Goal: Task Accomplishment & Management: Complete application form

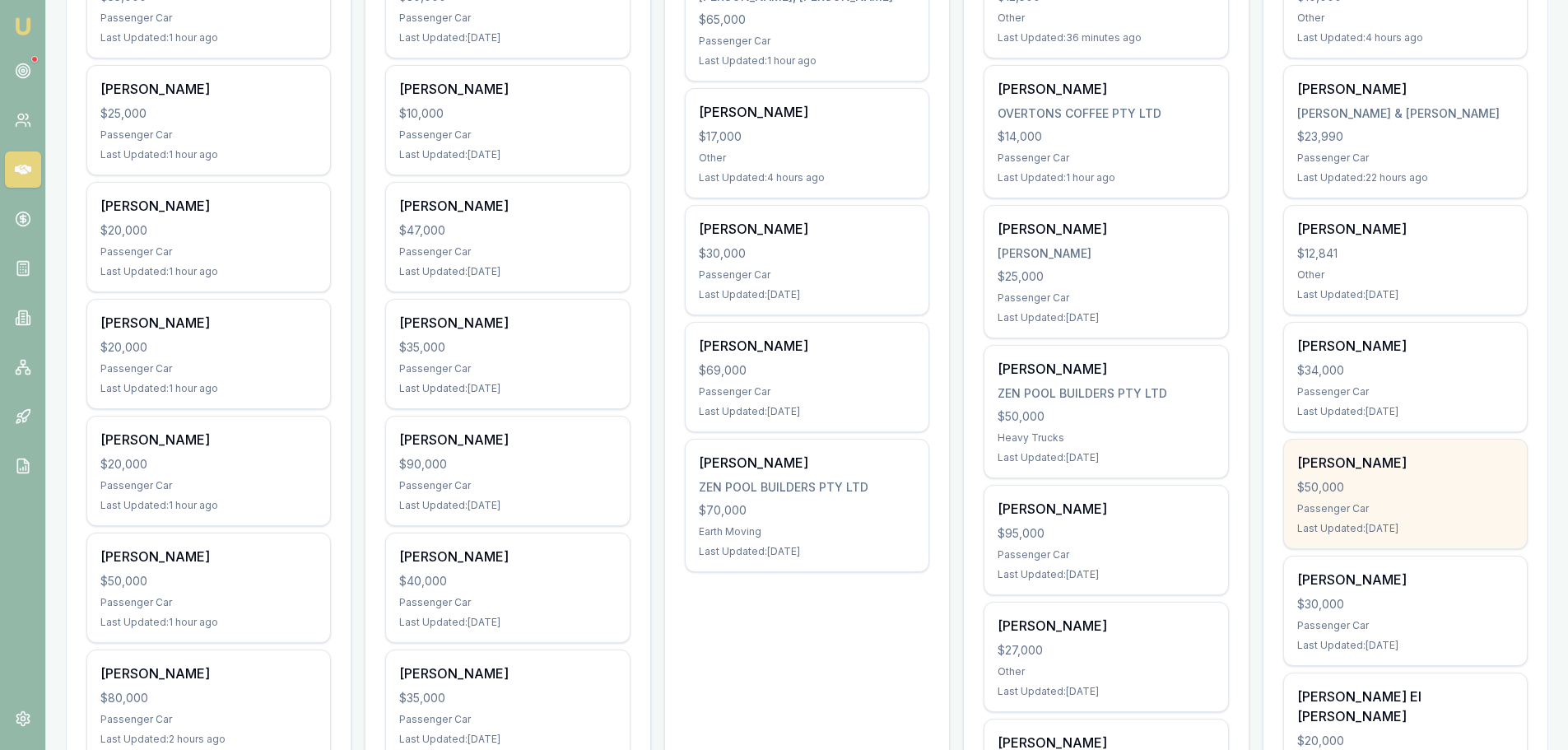
click at [1372, 495] on div "[PERSON_NAME] $50,000 Passenger Car Last Updated: [DATE]" at bounding box center [1405, 494] width 243 height 109
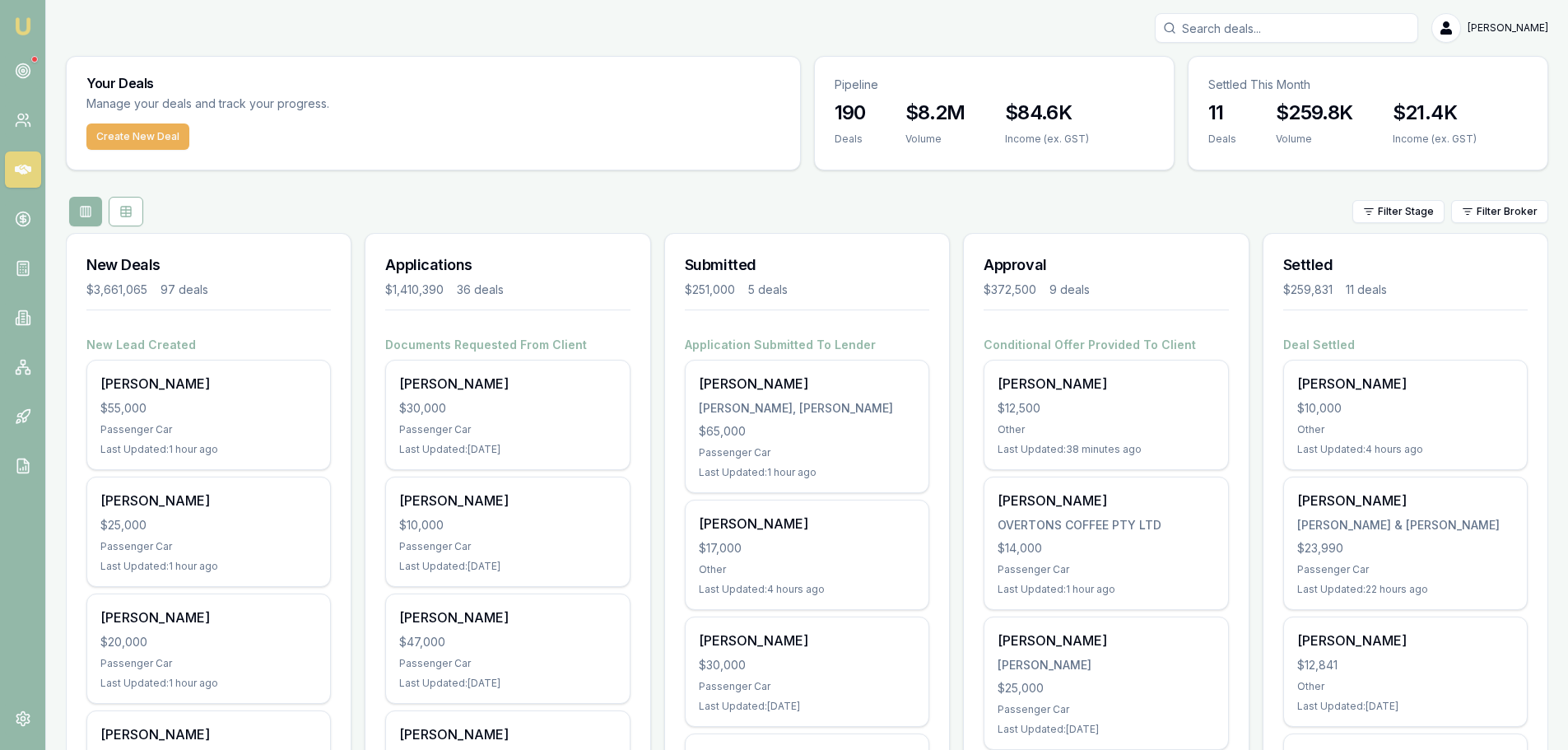
click at [1418, 22] on input "Search deals" at bounding box center [1286, 28] width 263 height 29
type input "0"
type input "0452204414"
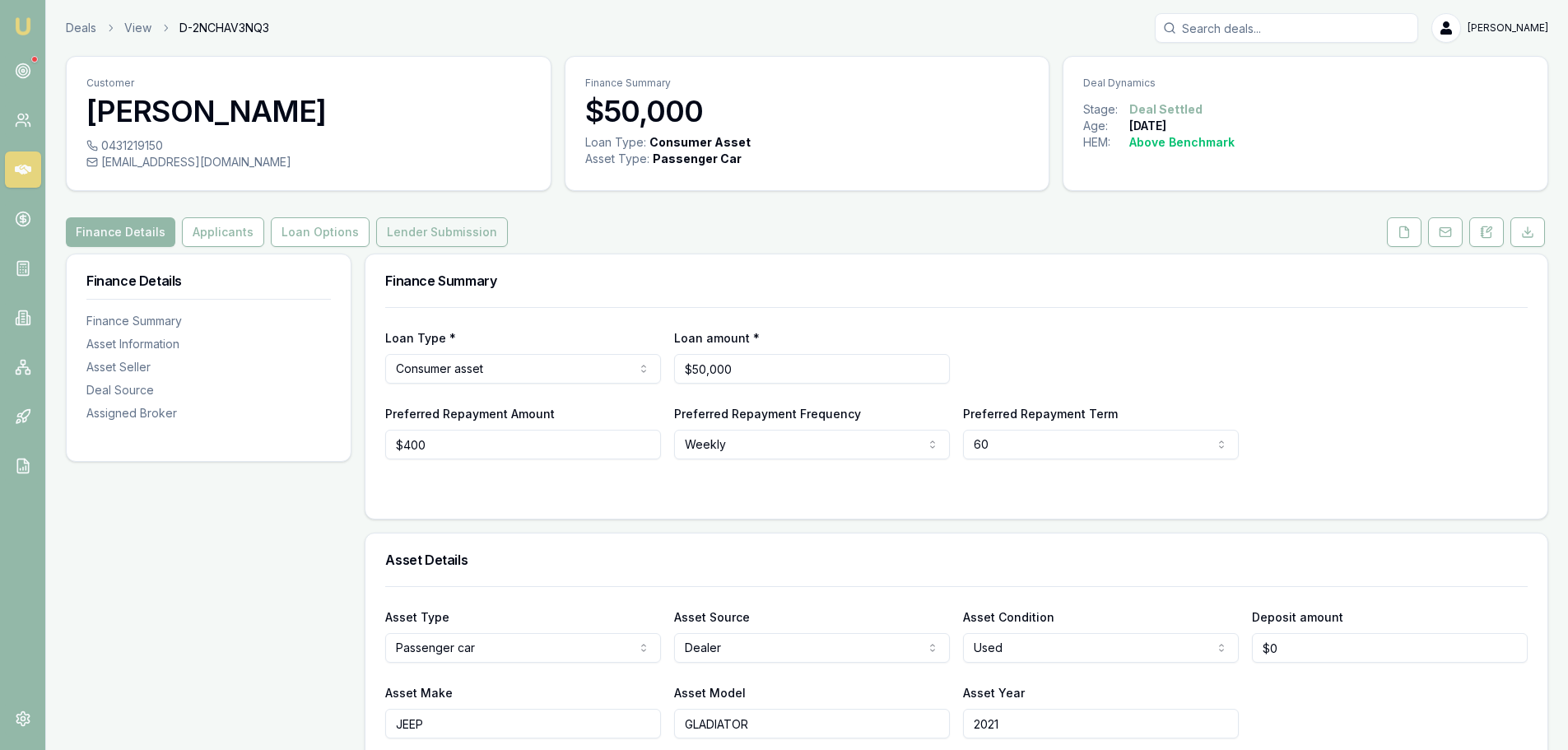
click at [446, 230] on button "Lender Submission" at bounding box center [442, 231] width 132 height 29
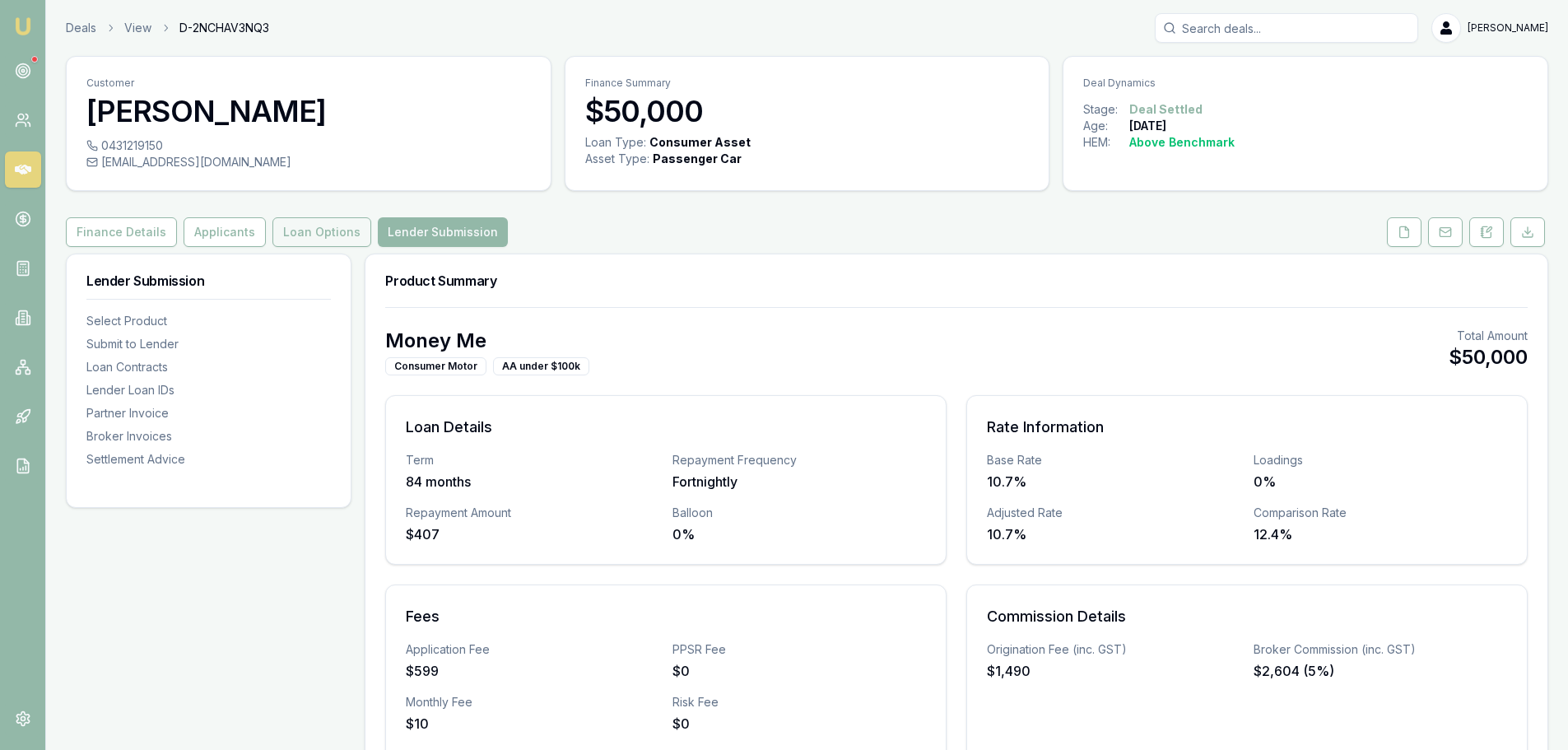
click at [297, 236] on button "Loan Options" at bounding box center [322, 231] width 99 height 29
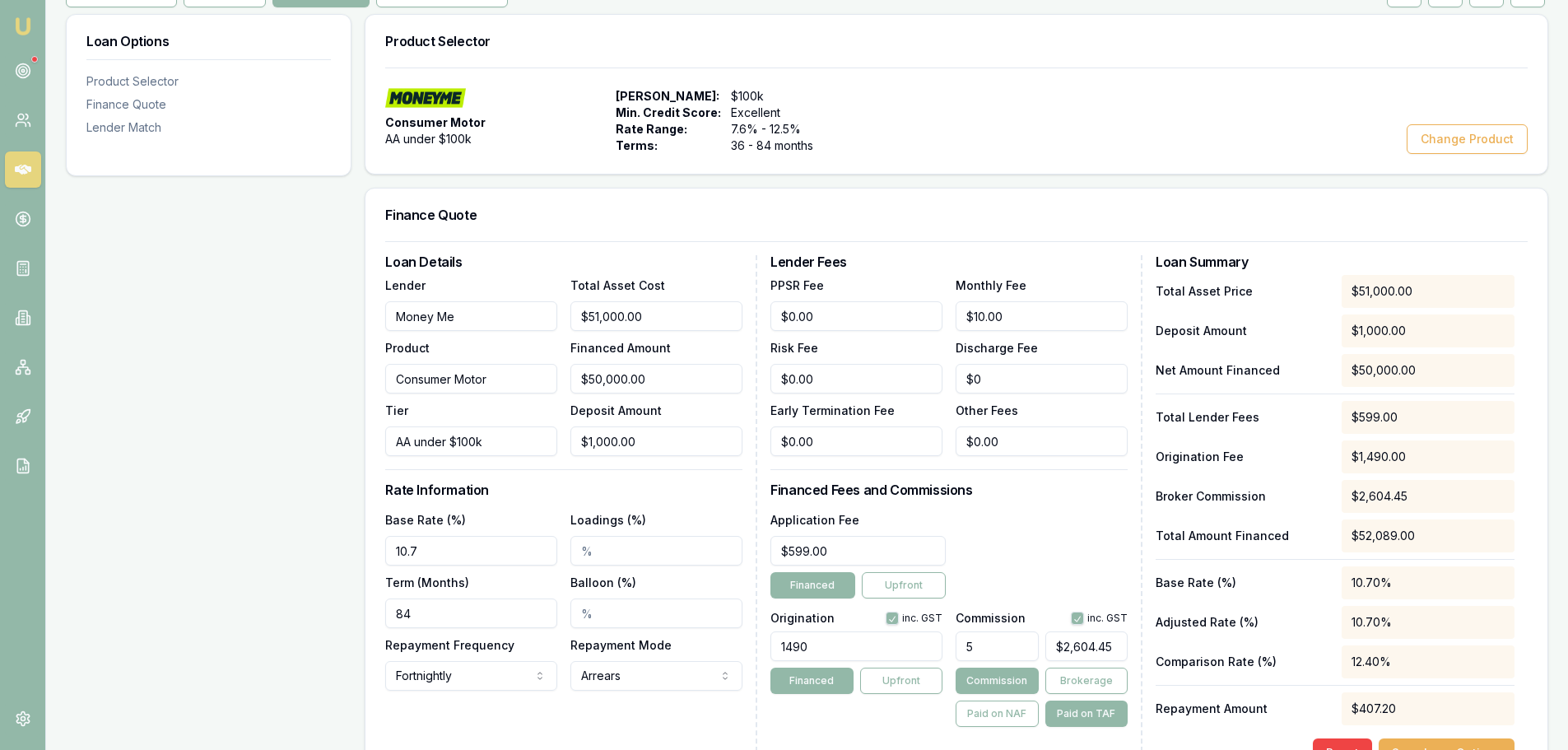
scroll to position [329, 0]
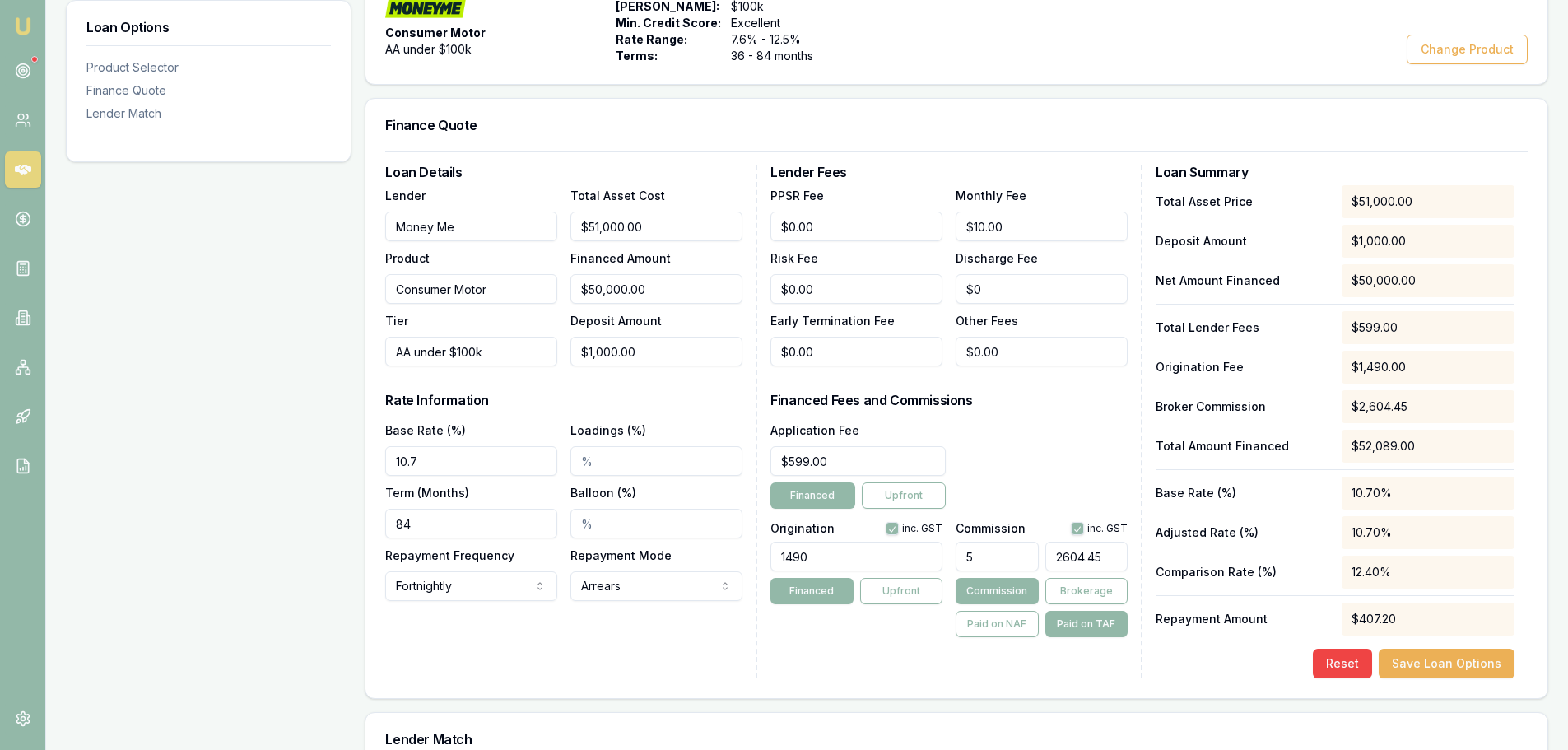
drag, startPoint x: 1117, startPoint y: 556, endPoint x: 676, endPoint y: 558, distance: 441.0
click at [726, 551] on div "Loan Details Lender Money Me Product Consumer Motor Tier AA under $100k Total A…" at bounding box center [956, 422] width 1142 height 513
type input "2"
type input "0.049914569294860725"
type input "26"
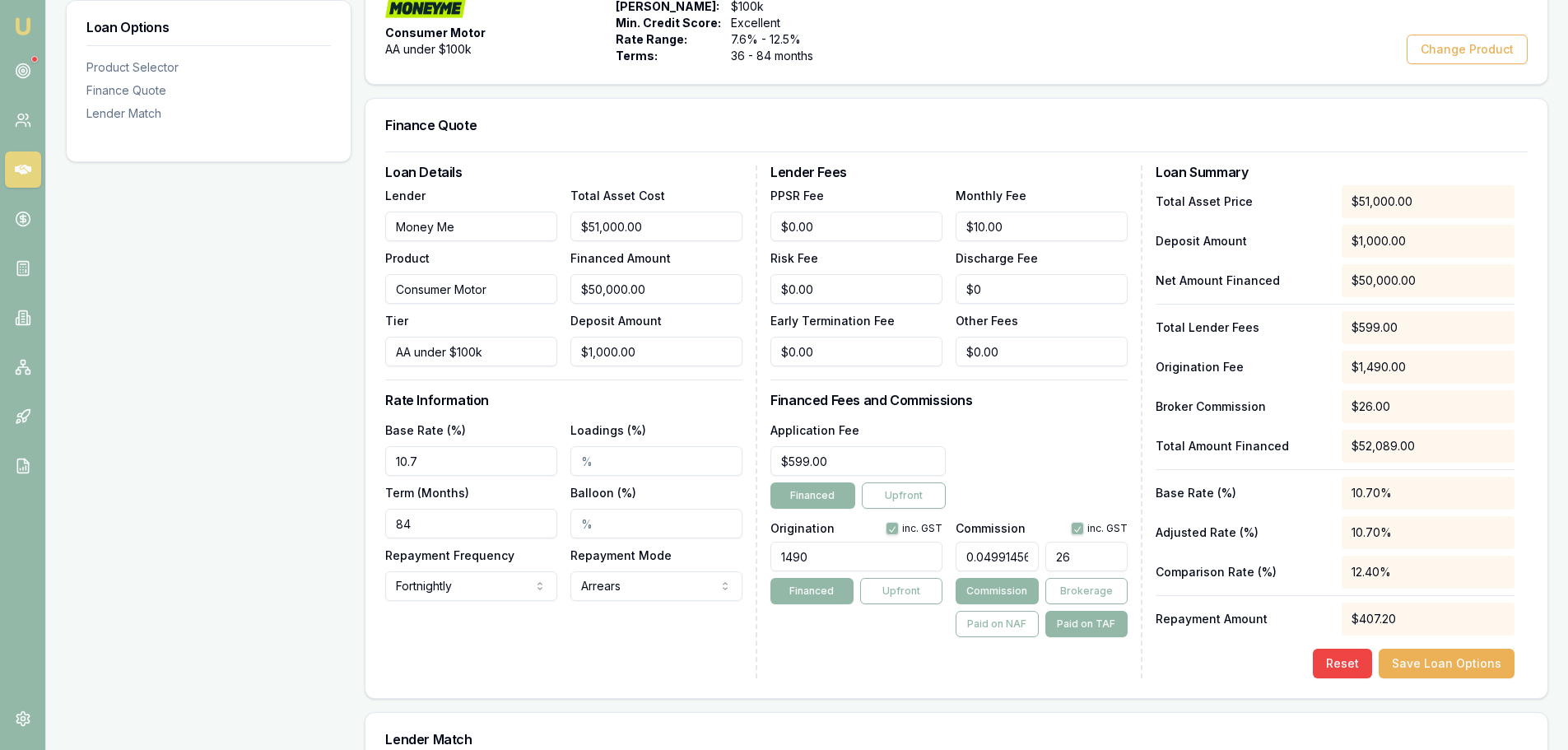
type input "0.4991456929486072"
type input "260"
type input "4.9933767206127975"
type input "2601."
type input "4.995104532626851"
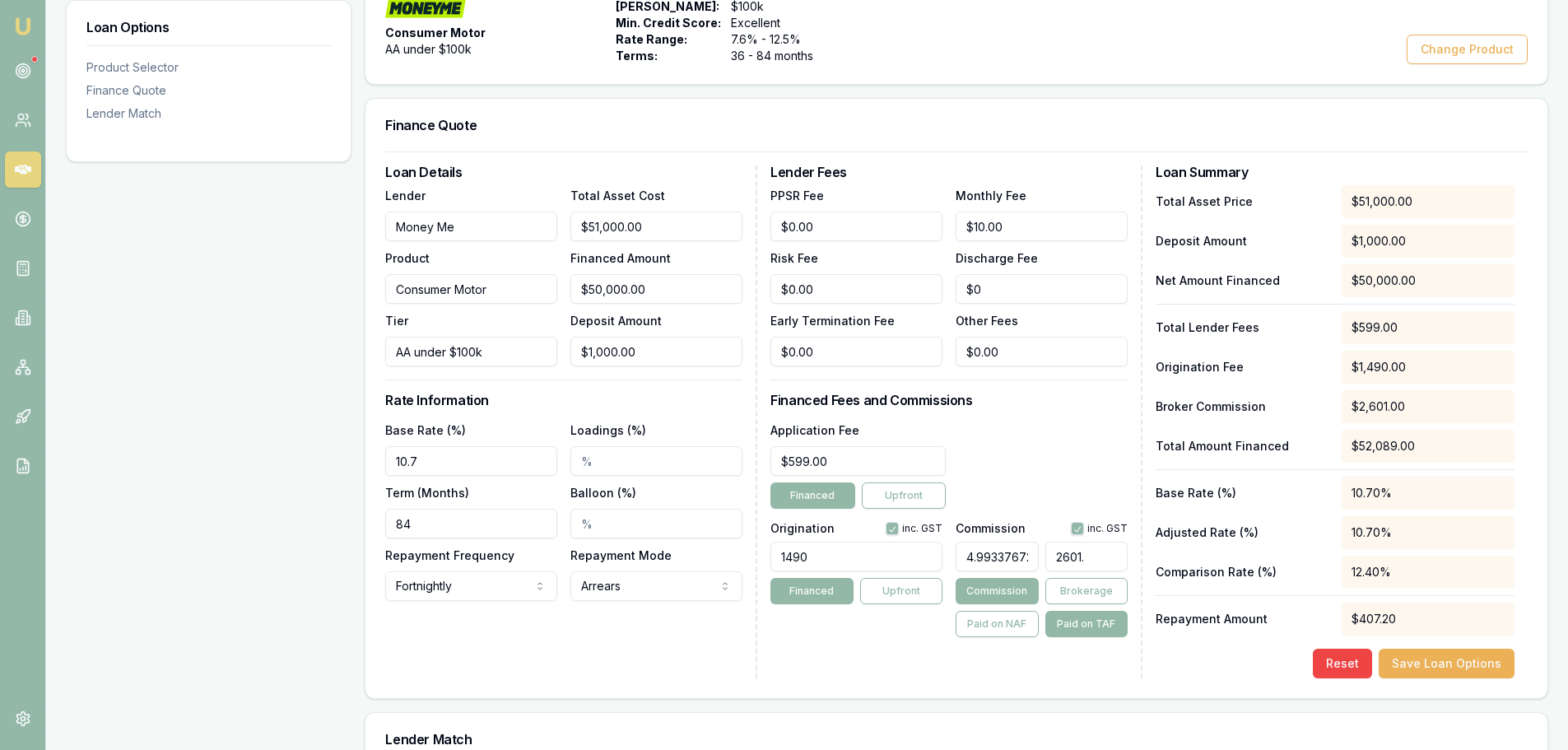
type input "2601.9"
type input "4.995277313828255"
type input "$2,601.99"
click at [1081, 433] on div "Application Fee $599.00 Financed Upfront" at bounding box center [949, 464] width 357 height 89
click at [1482, 649] on button "Save Loan Options" at bounding box center [1446, 663] width 136 height 29
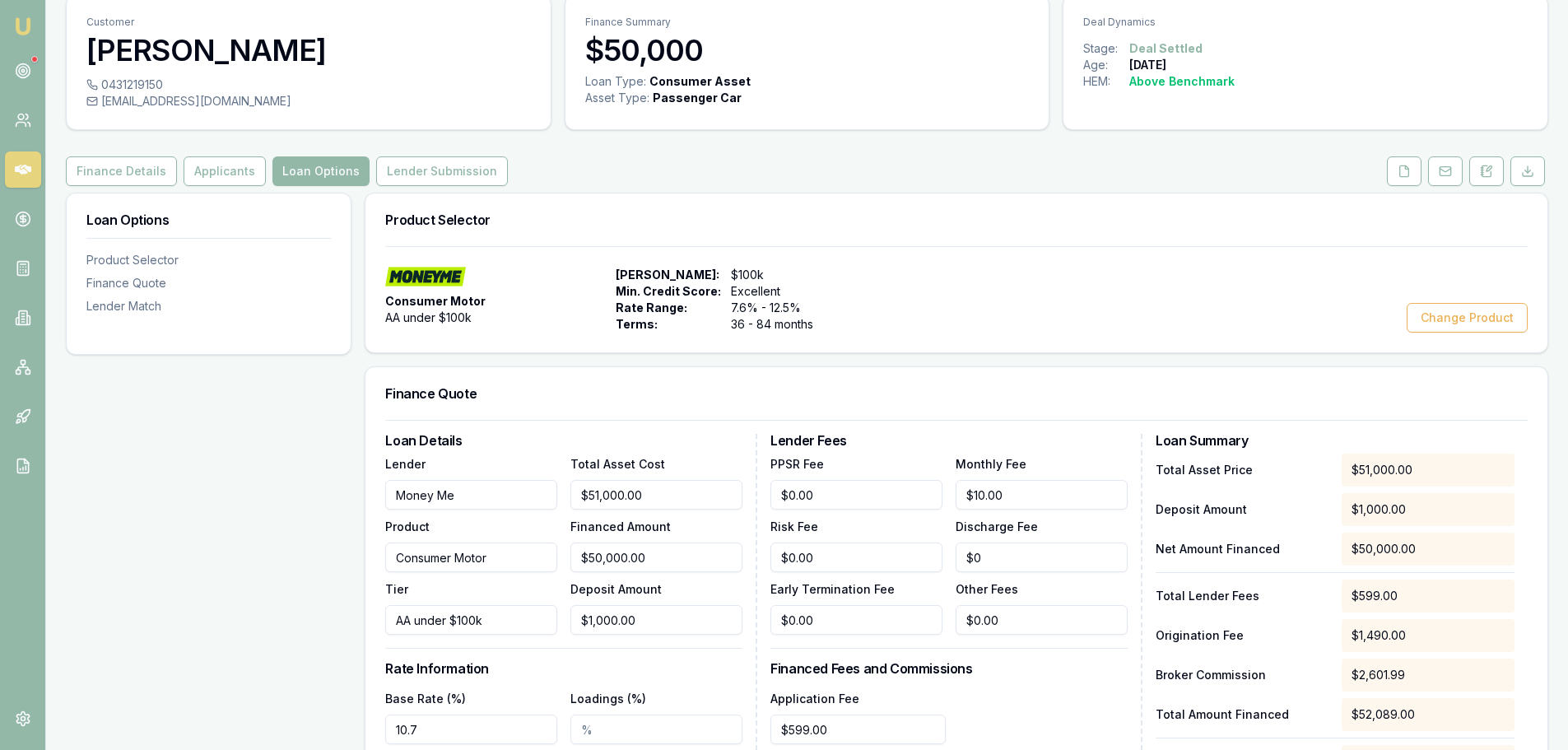
scroll to position [0, 0]
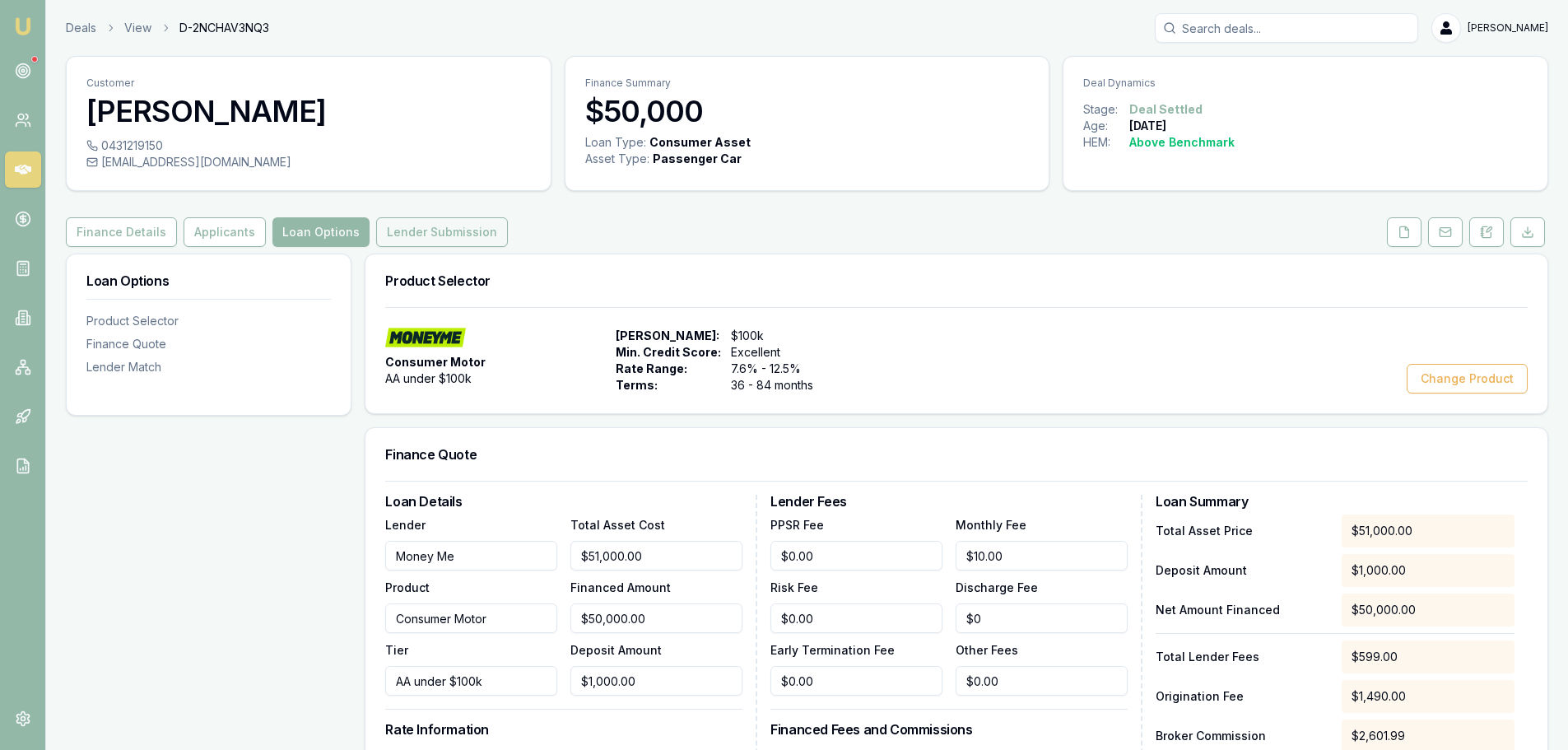
click at [443, 229] on button "Lender Submission" at bounding box center [442, 231] width 132 height 29
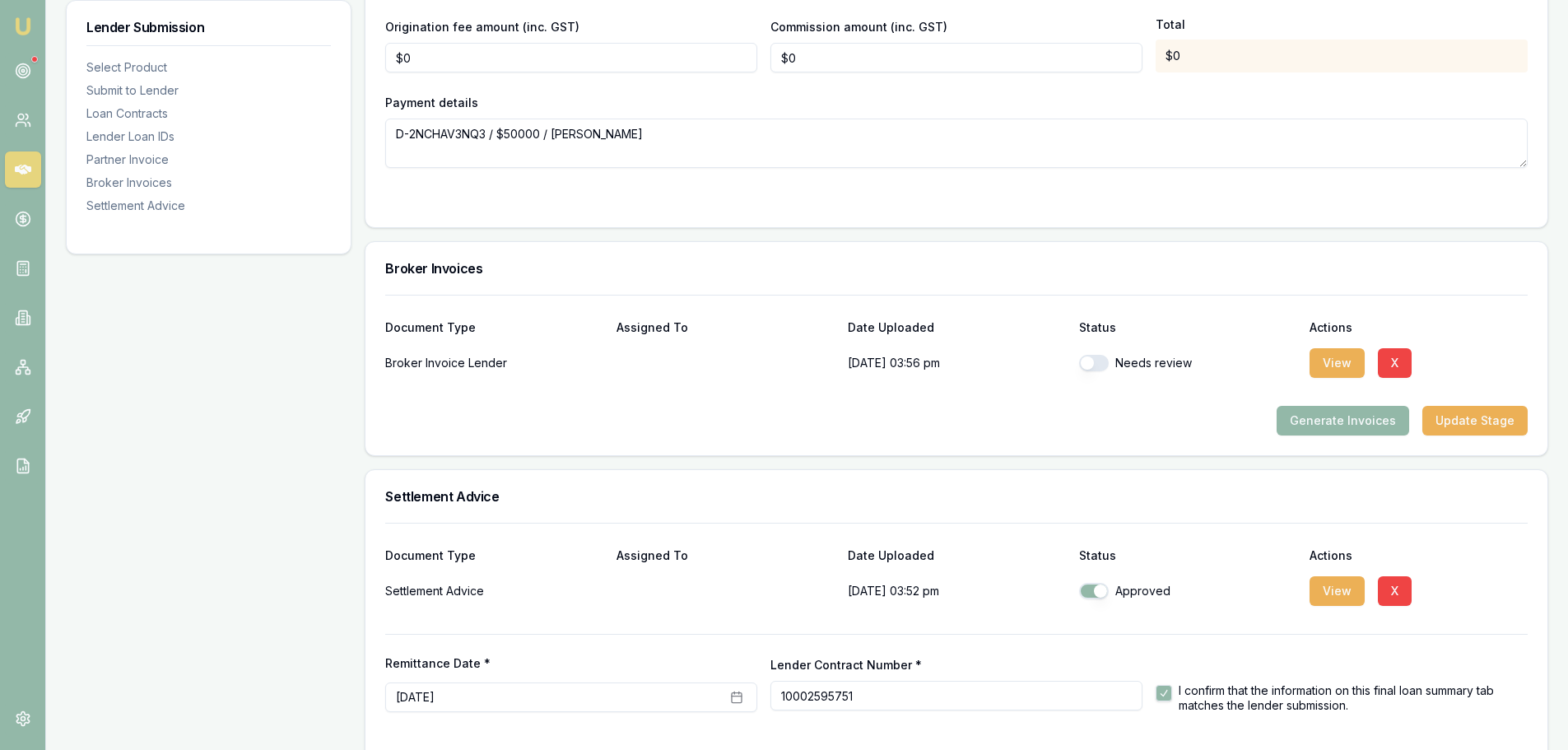
scroll to position [1806, 0]
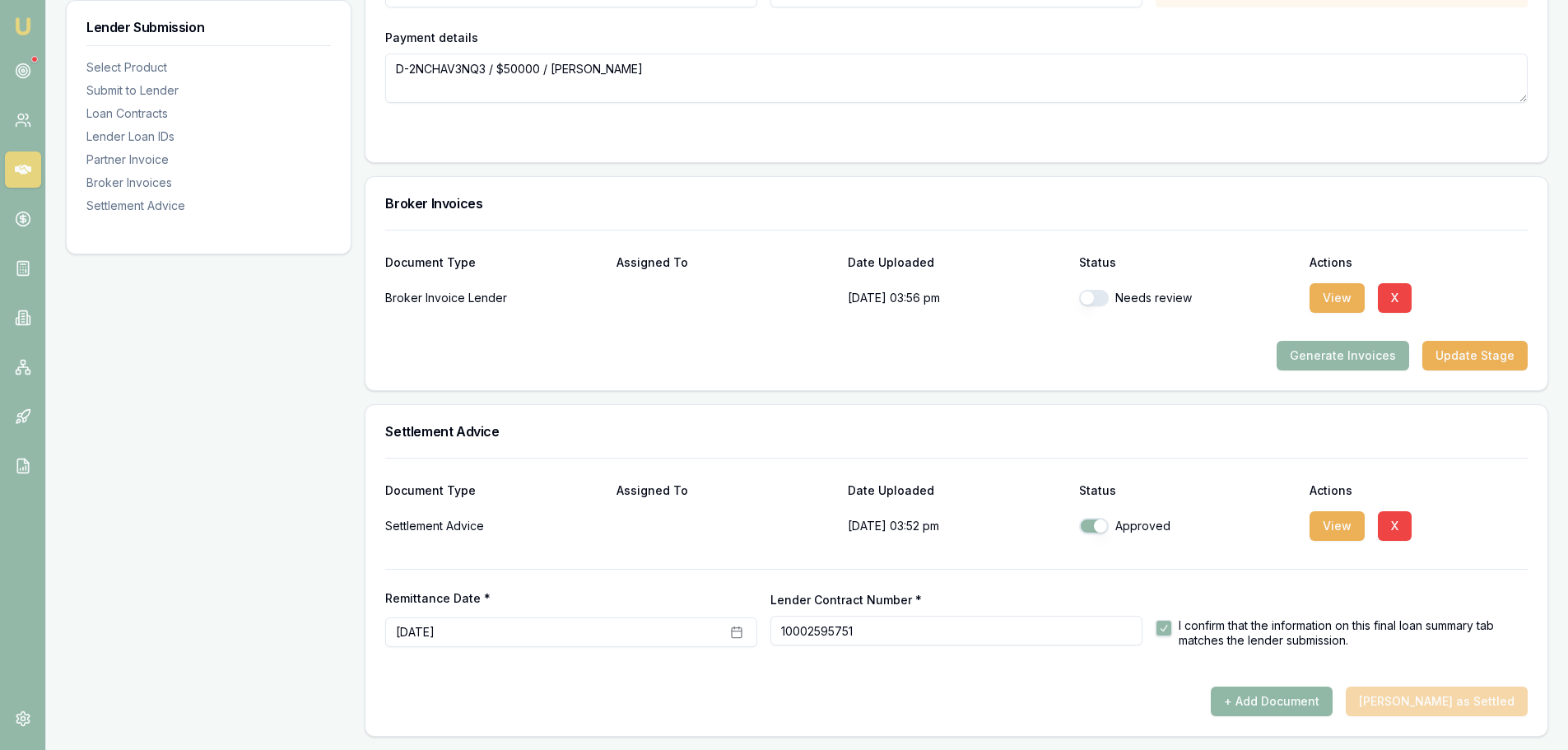
click at [1314, 702] on button "+ Add Document" at bounding box center [1270, 701] width 122 height 29
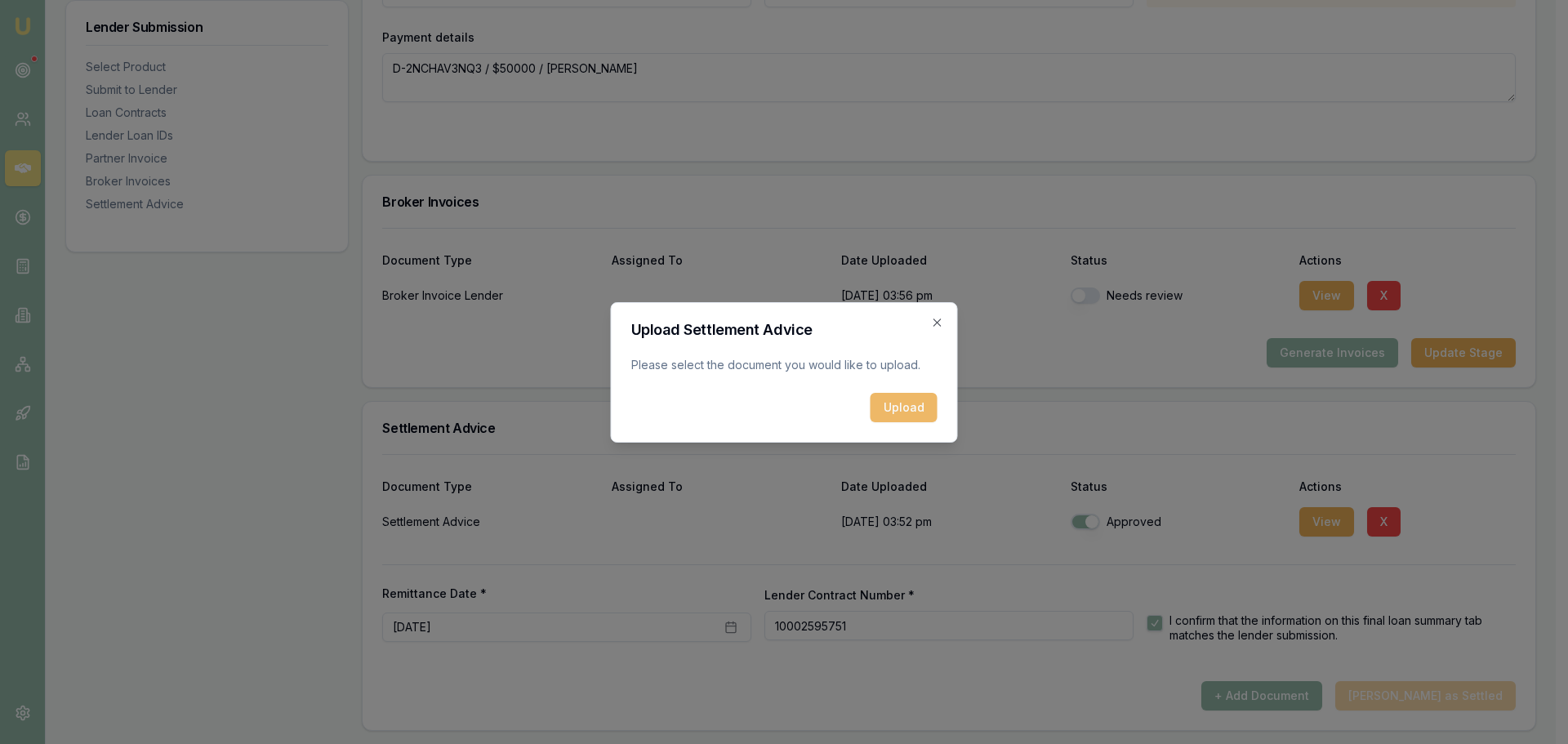
click at [905, 412] on button "Upload" at bounding box center [904, 406] width 67 height 29
checkbox input "false"
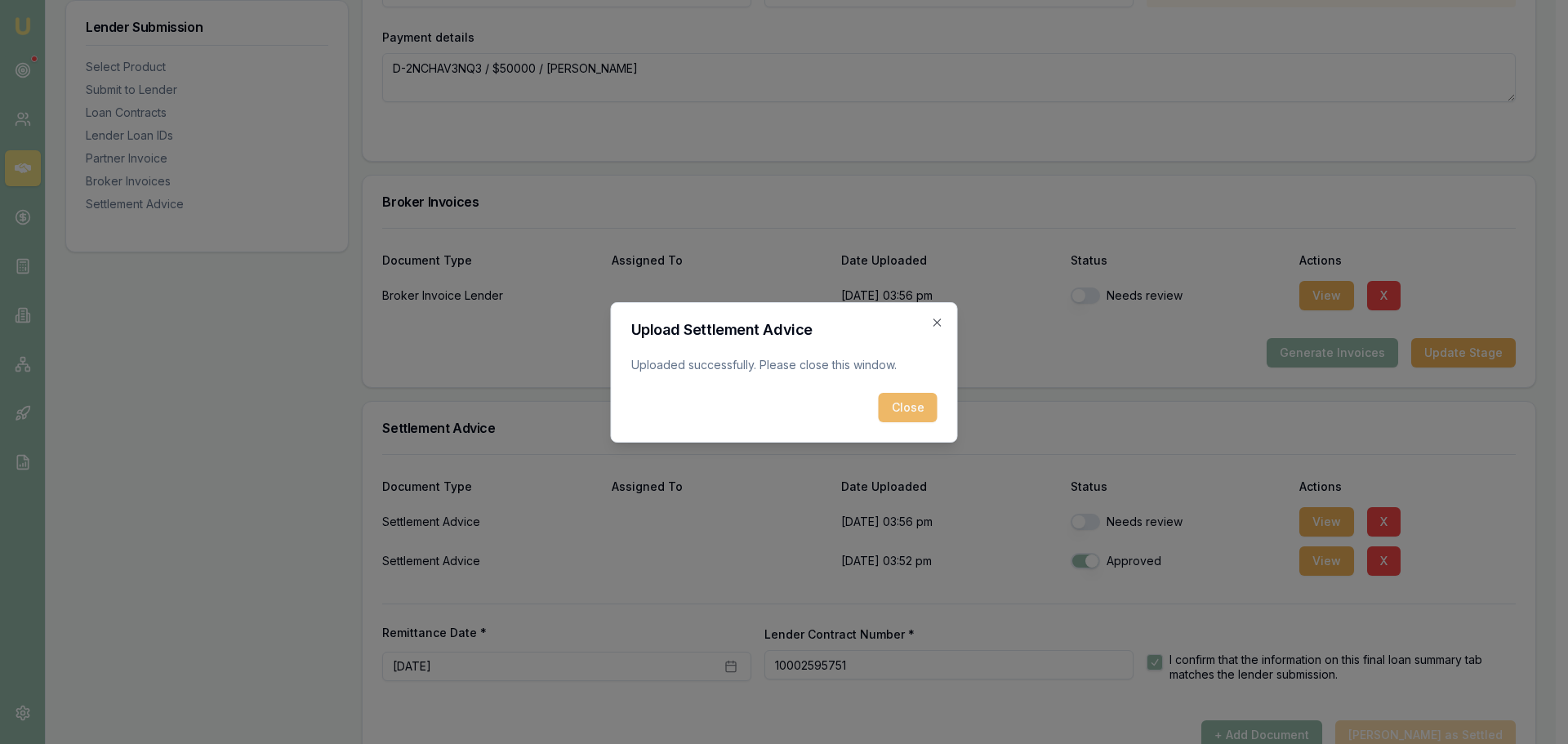
click at [908, 410] on button "Close" at bounding box center [908, 406] width 59 height 29
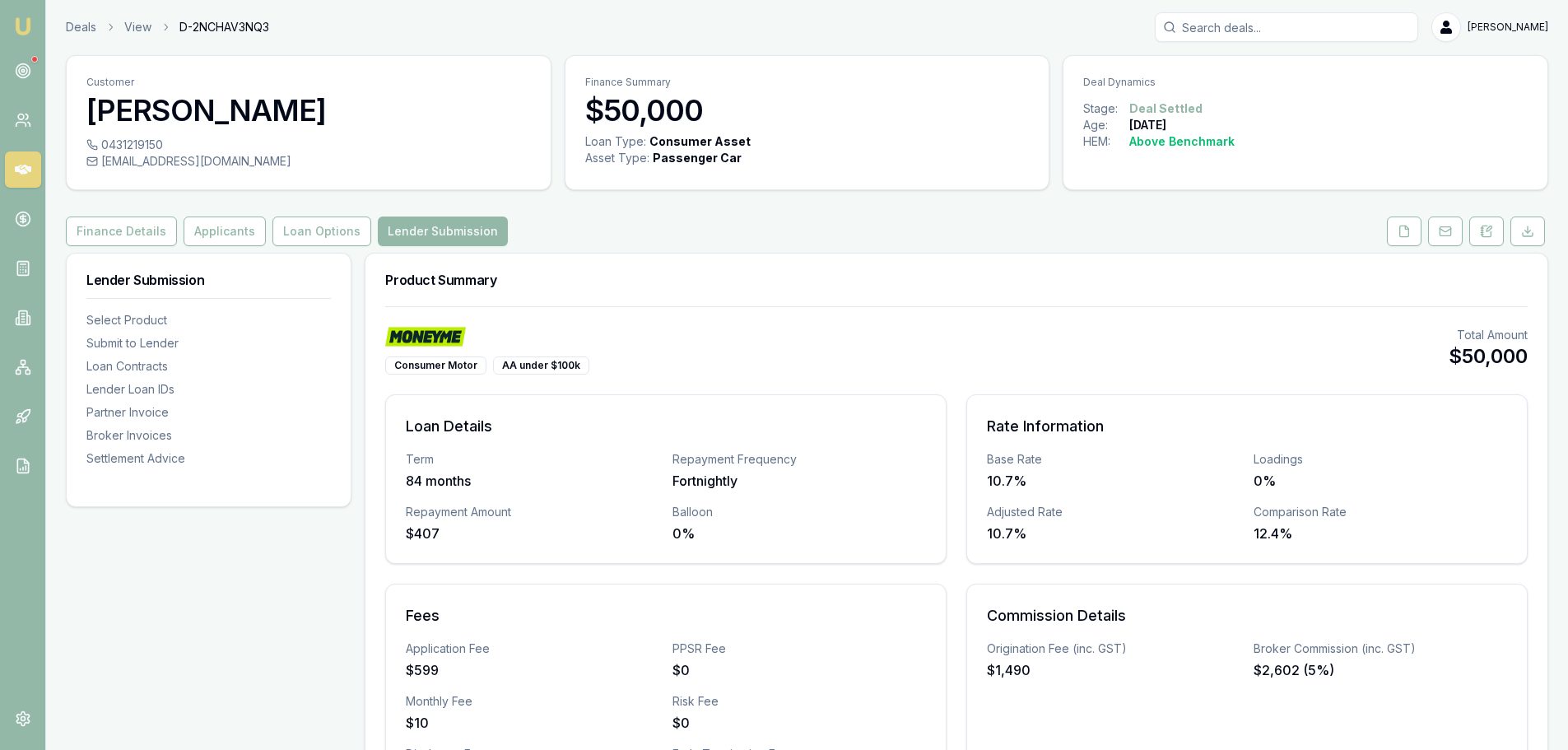
scroll to position [0, 0]
